Goal: Navigation & Orientation: Go to known website

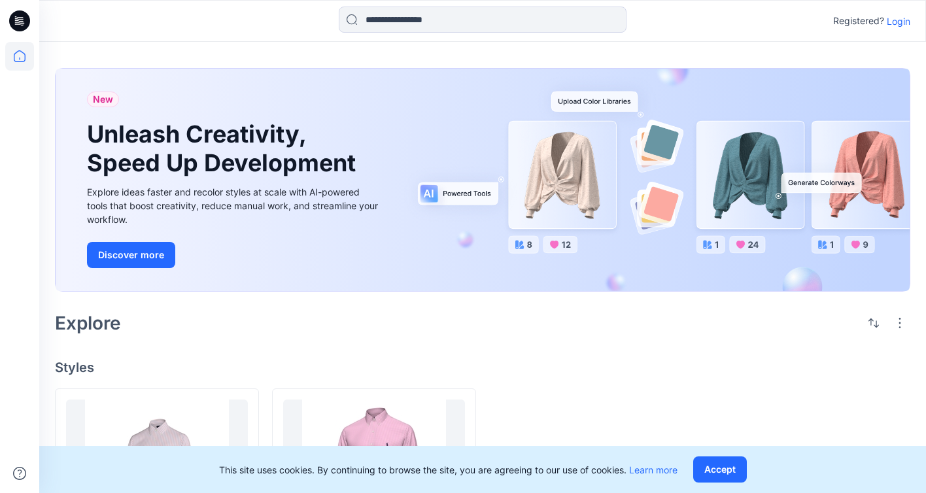
click at [896, 23] on p "Login" at bounding box center [899, 21] width 24 height 14
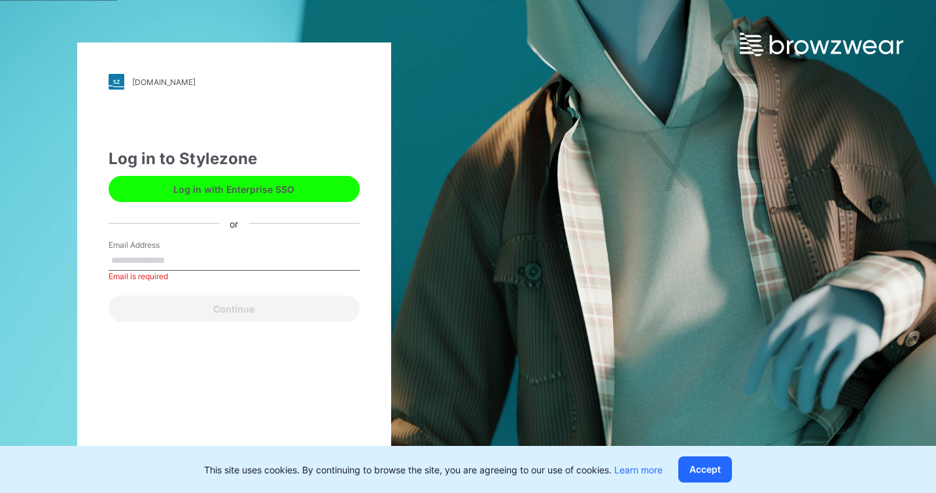
click at [103, 373] on div "[DOMAIN_NAME] Loading... Log in to Stylezone Log in with Enterprise SSO or Emai…" at bounding box center [234, 247] width 314 height 408
click at [217, 190] on button "Log in with Enterprise SSO" at bounding box center [234, 189] width 251 height 26
click at [725, 471] on button "Accept" at bounding box center [705, 470] width 54 height 26
